Goal: Information Seeking & Learning: Learn about a topic

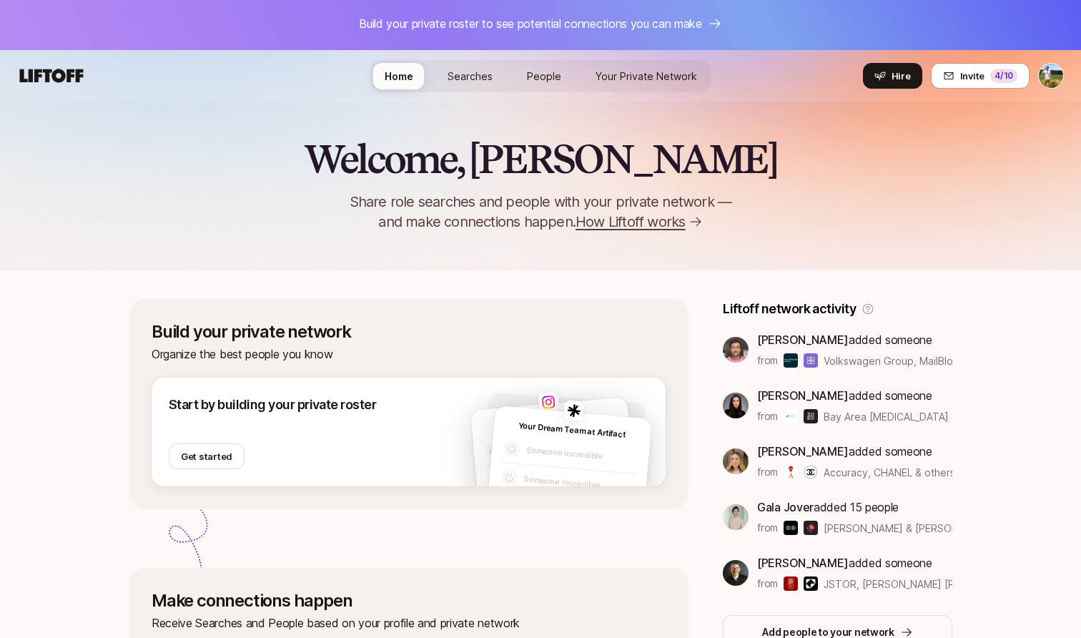
scroll to position [3, 0]
click at [656, 83] on span "Your Private Network Your Network" at bounding box center [647, 76] width 102 height 15
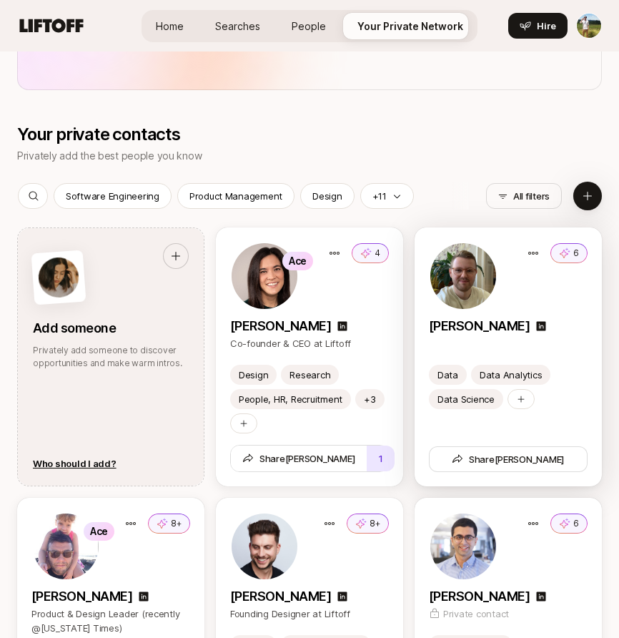
scroll to position [2370, 0]
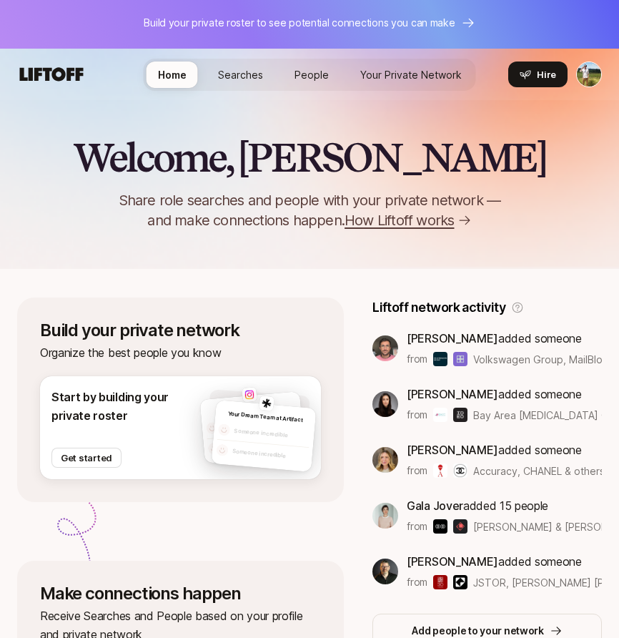
scroll to position [1, 0]
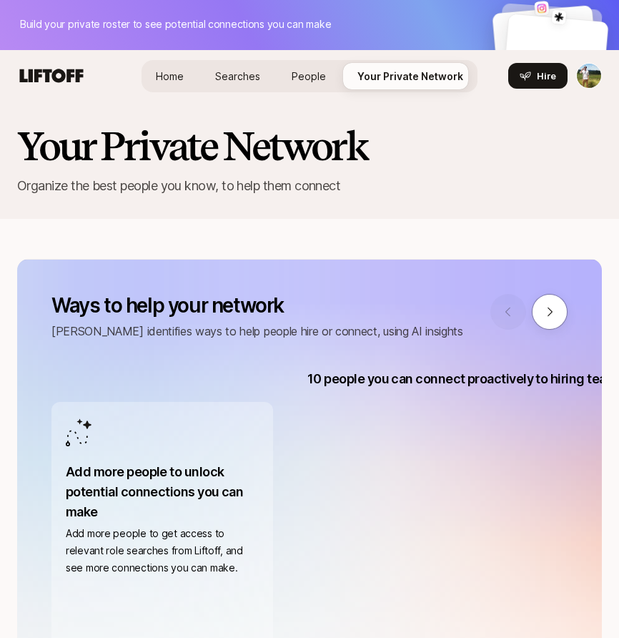
scroll to position [2370, 0]
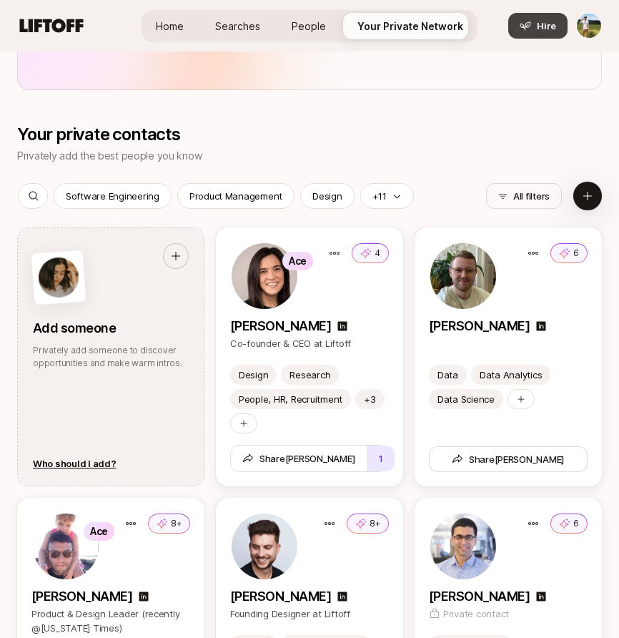
click at [548, 38] on button "Hire" at bounding box center [537, 26] width 59 height 26
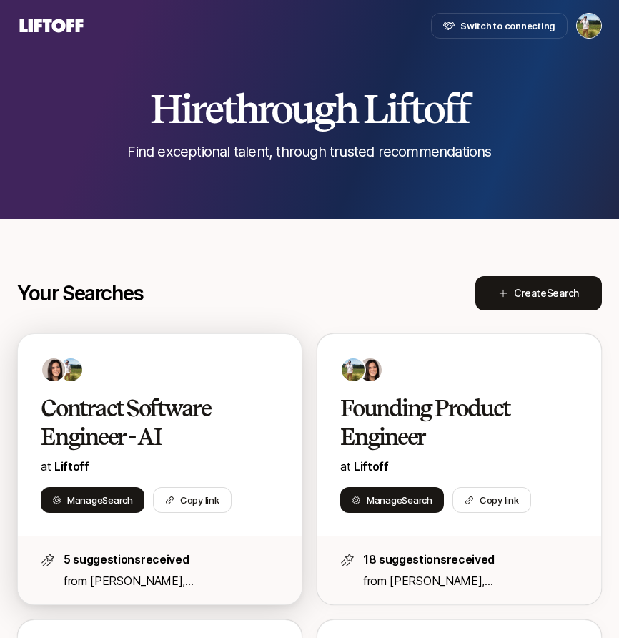
click at [237, 397] on h2 "Contract Software Engineer - AI" at bounding box center [150, 422] width 218 height 57
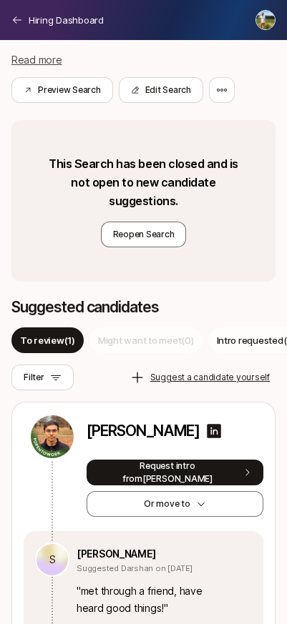
scroll to position [240, 0]
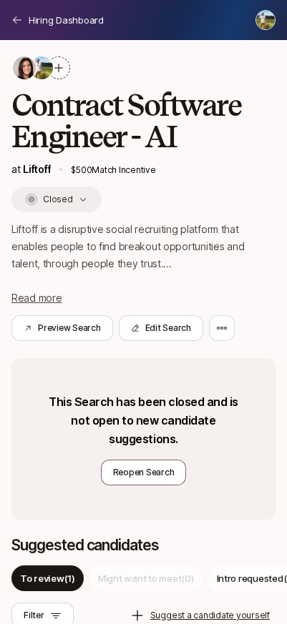
scroll to position [1, 0]
